Goal: Task Accomplishment & Management: Use online tool/utility

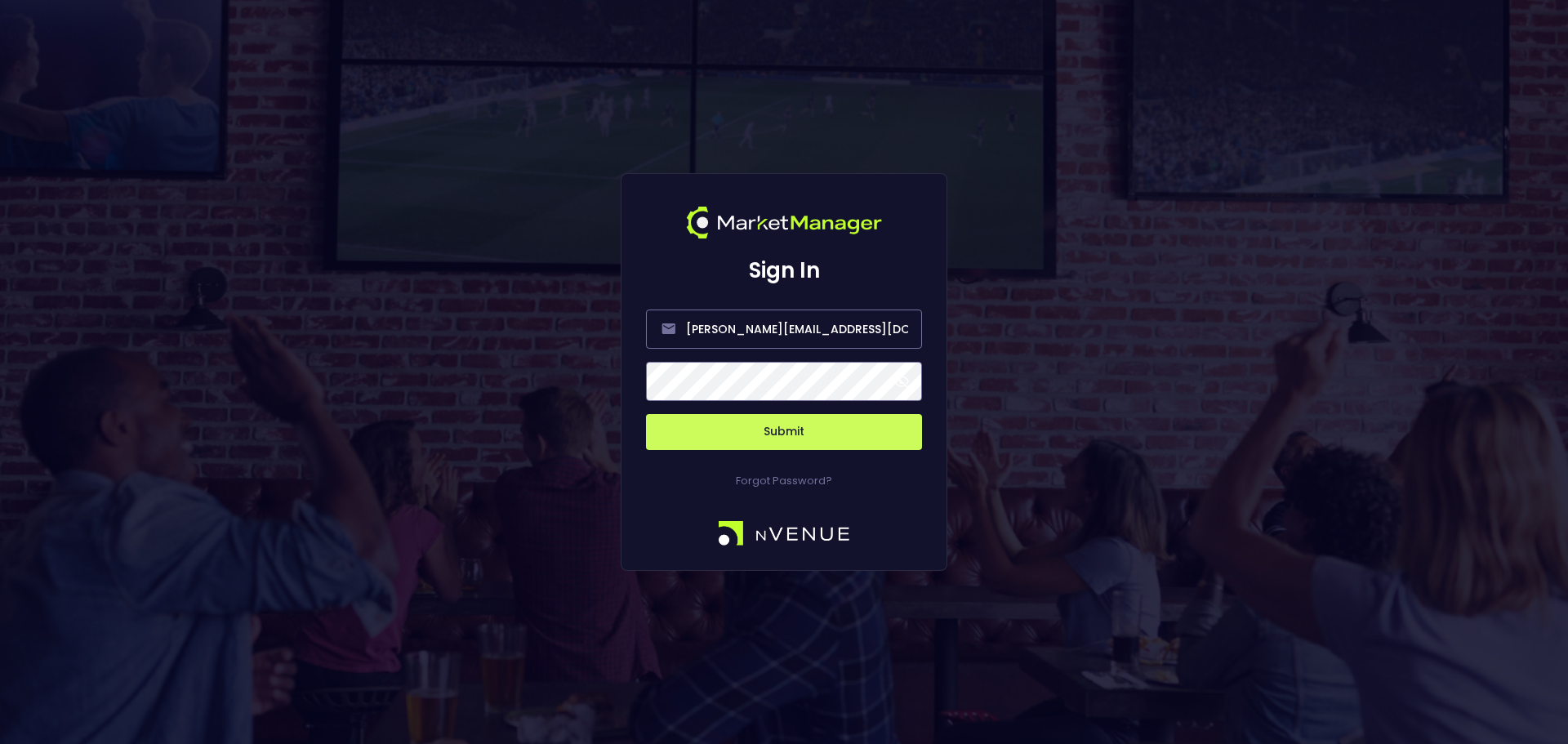
click at [838, 425] on button "Submit" at bounding box center [784, 431] width 276 height 36
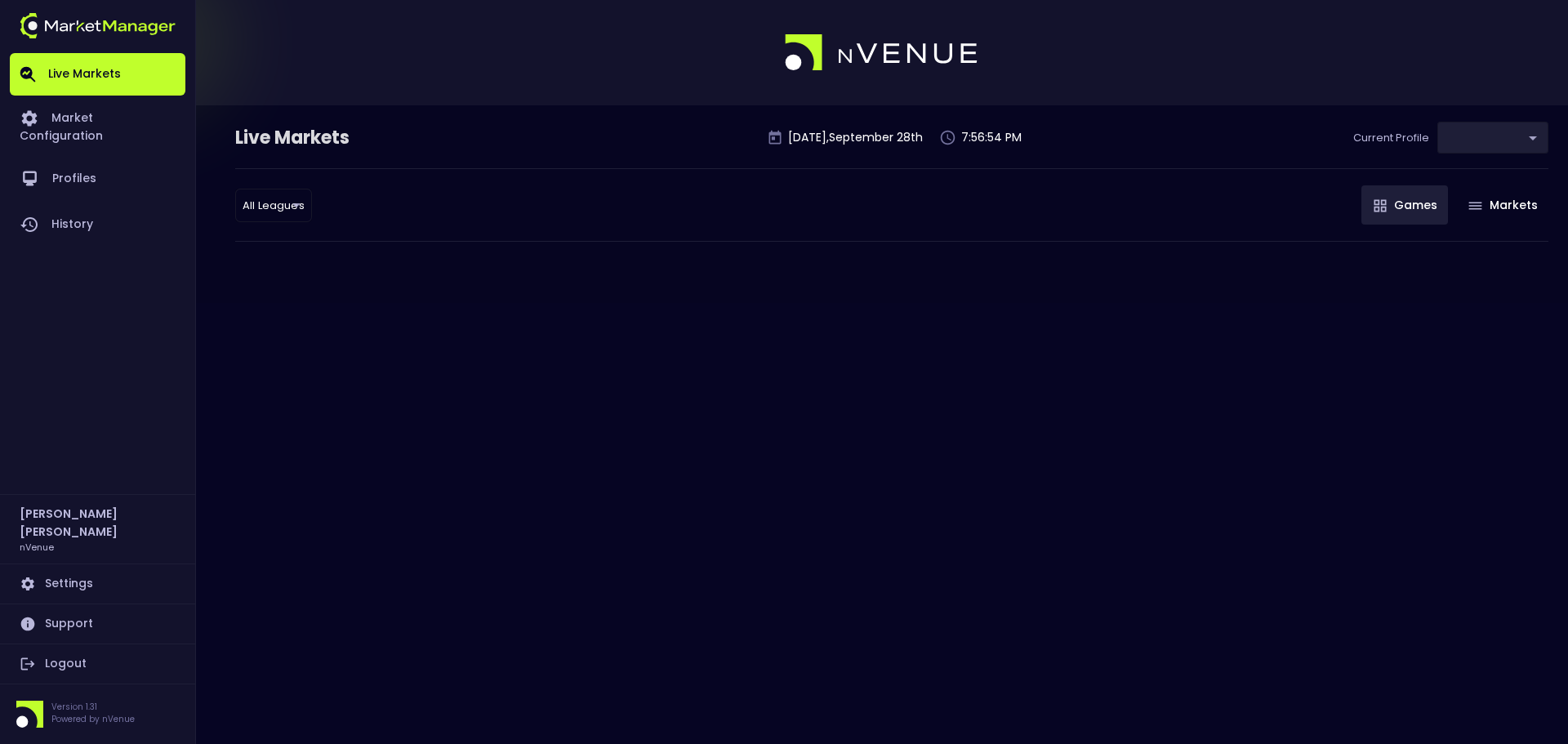
type input "0d810fa5-e353-4d9c-b11d-31f095cae871"
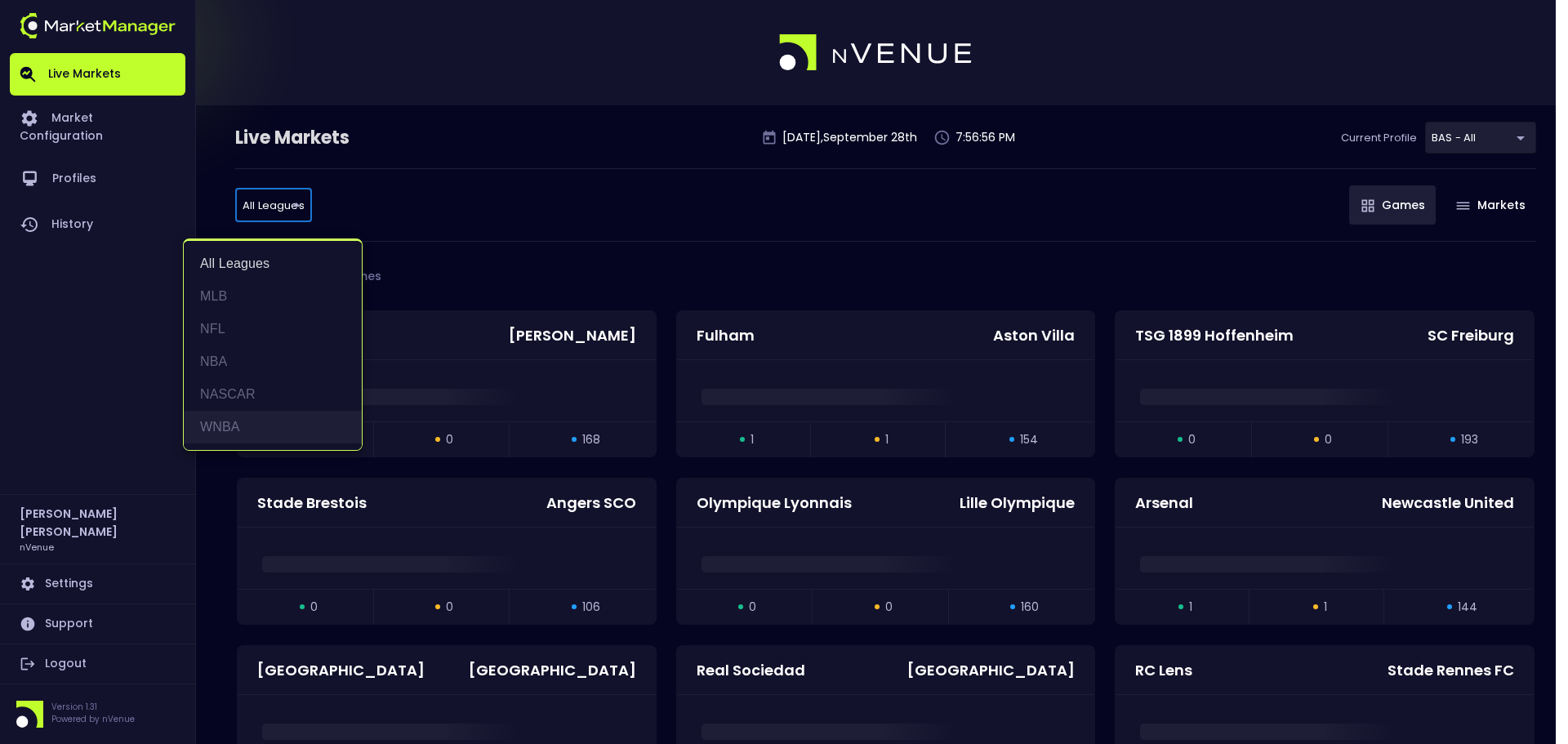
click at [268, 426] on li "WNBA" at bounding box center [273, 427] width 178 height 32
type input "WNBA"
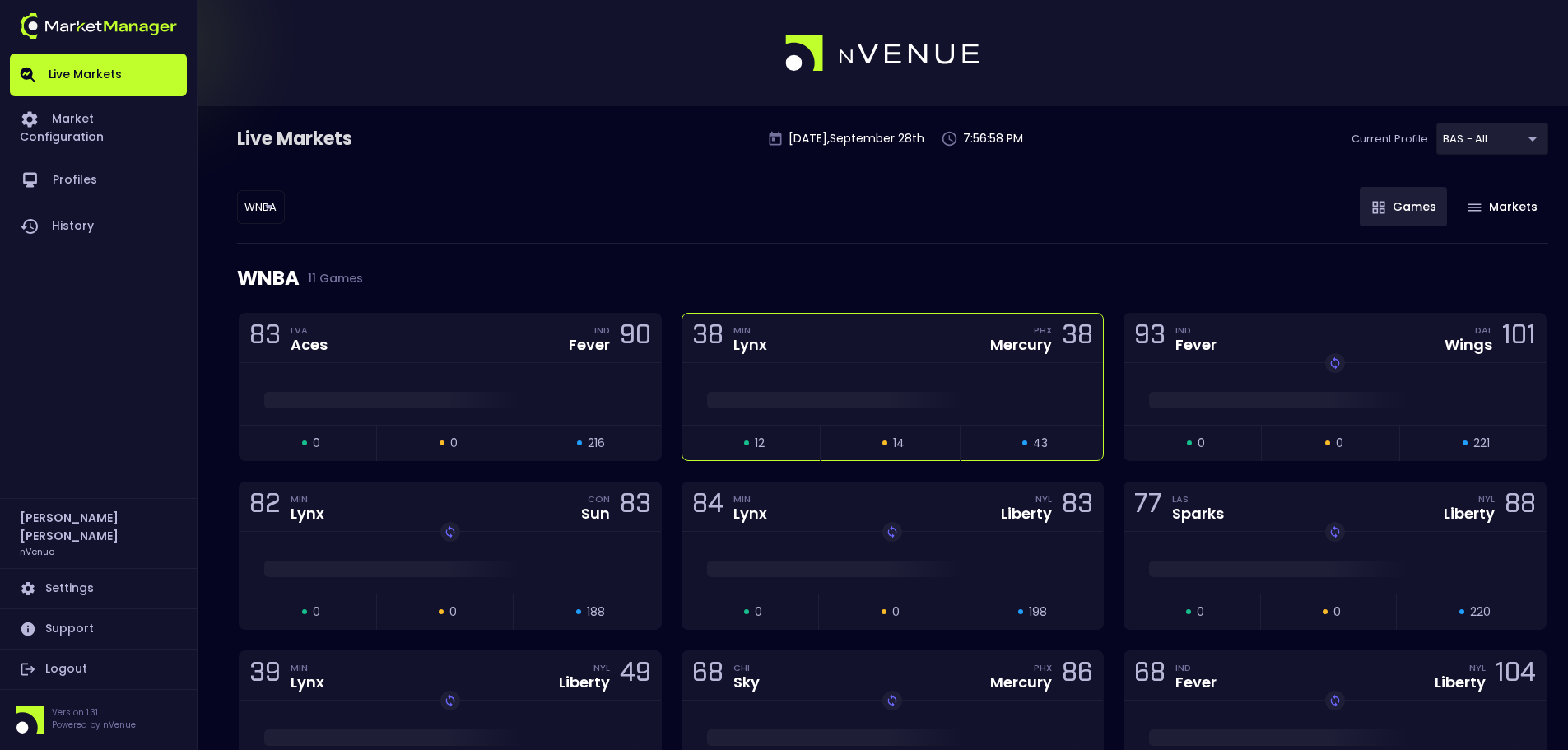
click at [970, 369] on div at bounding box center [893, 393] width 421 height 61
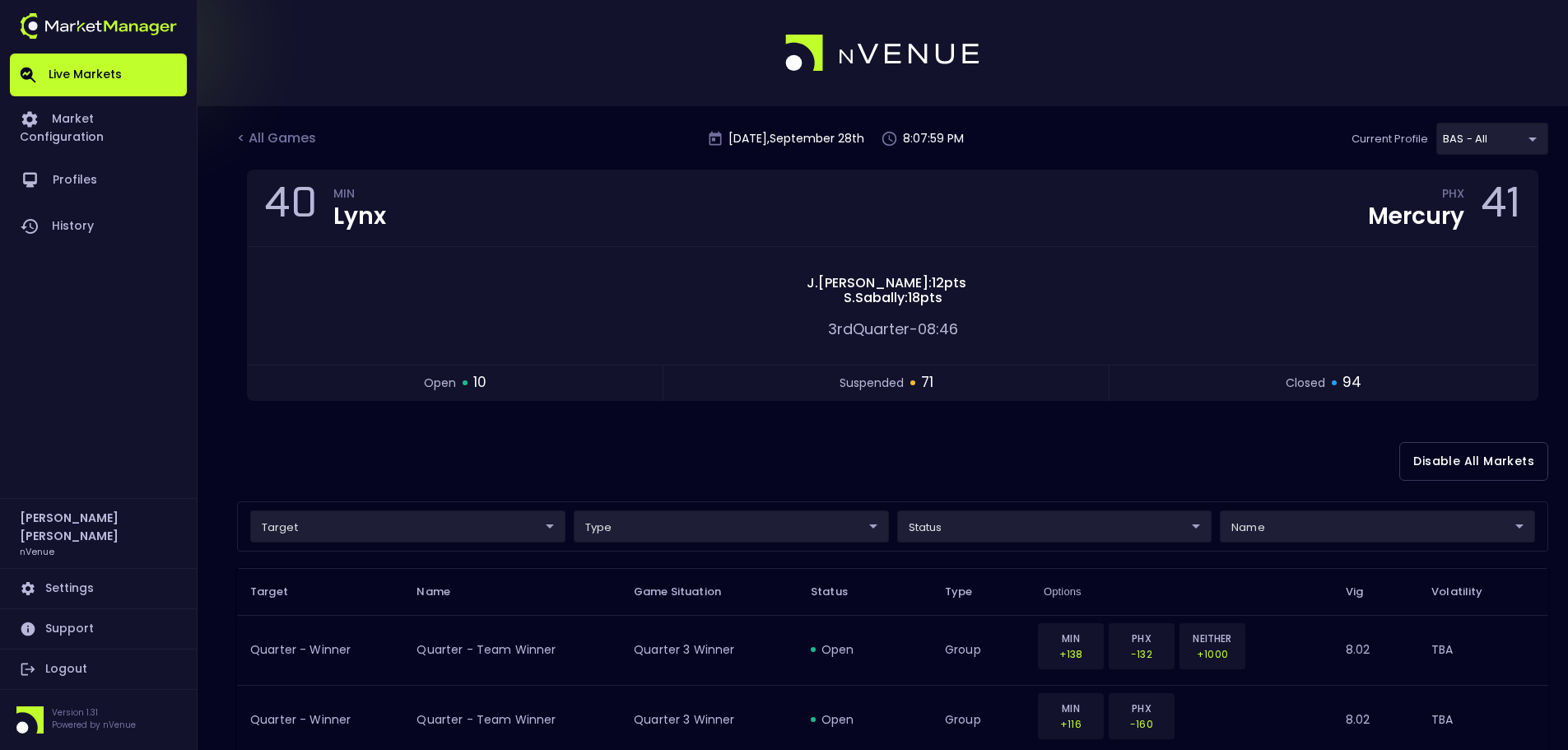
drag, startPoint x: 1278, startPoint y: 467, endPoint x: 1235, endPoint y: 465, distance: 43.0
click at [1278, 467] on div "Disable All Markets" at bounding box center [892, 461] width 1311 height 80
